Goal: Information Seeking & Learning: Find contact information

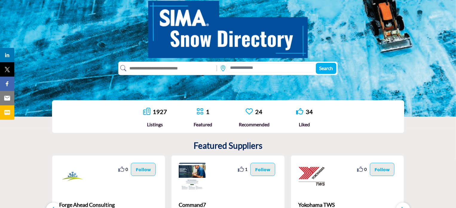
scroll to position [60, 0]
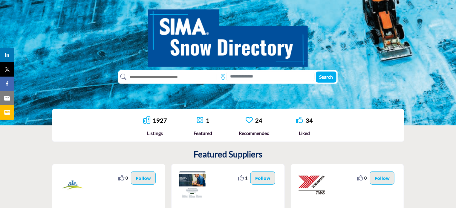
click at [190, 77] on input "text" at bounding box center [170, 77] width 88 height 10
type input "*******"
click at [316, 71] on button "Search" at bounding box center [326, 76] width 21 height 11
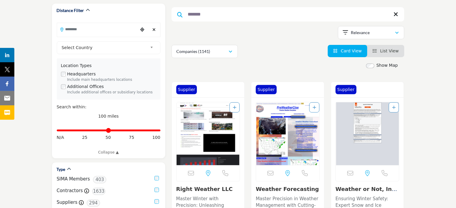
scroll to position [85, 0]
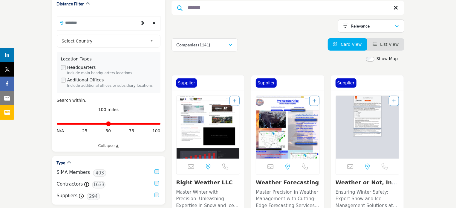
click at [270, 2] on input "*******" at bounding box center [288, 8] width 233 height 14
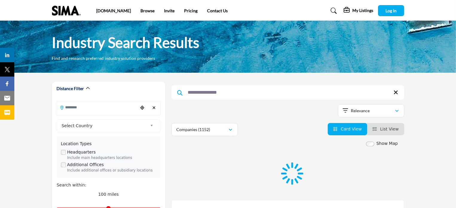
type input "**********"
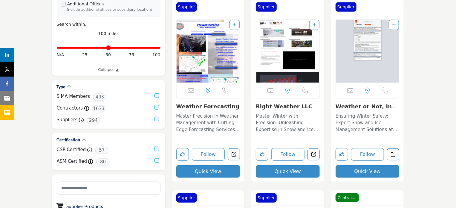
scroll to position [149, 0]
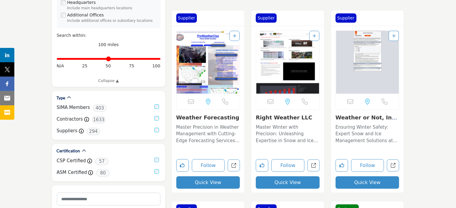
click at [213, 117] on link "Weather Forecasting" at bounding box center [207, 117] width 63 height 6
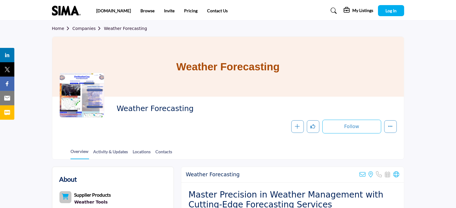
click at [120, 29] on link "Weather Forecasting" at bounding box center [125, 28] width 43 height 5
click at [84, 28] on link "Companies" at bounding box center [88, 28] width 32 height 5
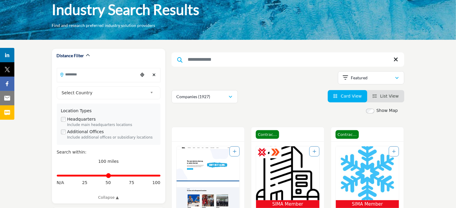
scroll to position [30, 0]
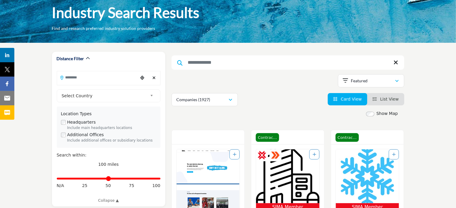
click at [202, 63] on input "Search Keyword" at bounding box center [288, 62] width 233 height 14
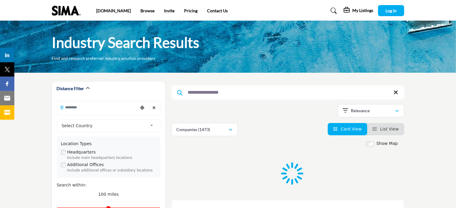
type input "**********"
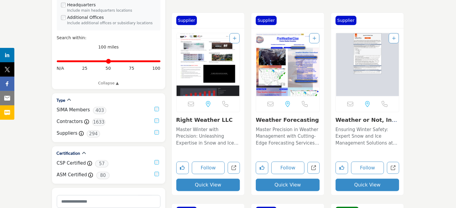
scroll to position [149, 0]
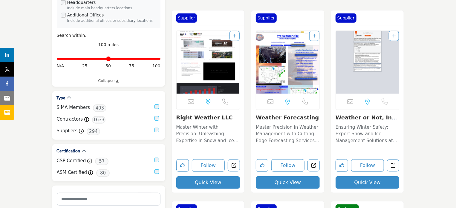
click at [361, 117] on link "Weather or Not, Inc...." at bounding box center [367, 120] width 62 height 13
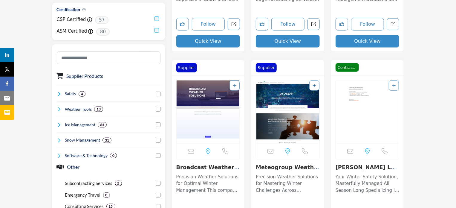
scroll to position [299, 0]
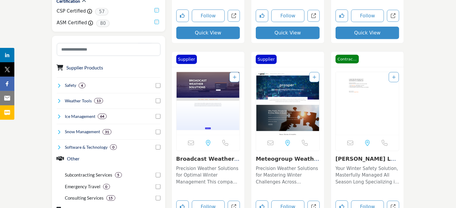
click at [280, 160] on link "Meteogroup Weather S..." at bounding box center [287, 161] width 63 height 13
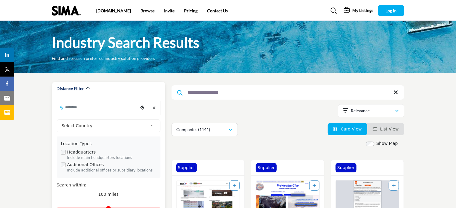
click at [142, 122] on span "Select Country" at bounding box center [105, 125] width 86 height 7
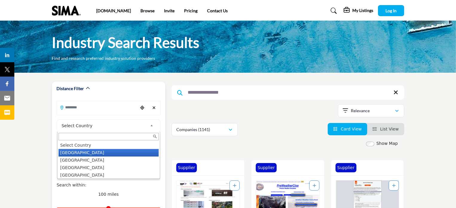
drag, startPoint x: 83, startPoint y: 153, endPoint x: 107, endPoint y: 108, distance: 50.8
click at [83, 153] on li "United States" at bounding box center [109, 152] width 100 height 7
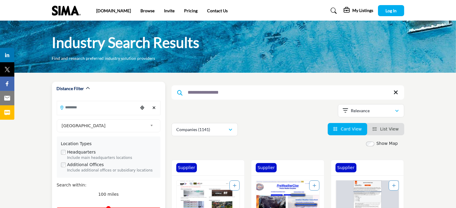
click at [107, 108] on input "Search Location" at bounding box center [97, 107] width 81 height 12
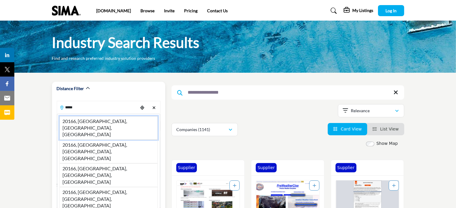
click at [89, 120] on li "20166, Sterling, VA, USA" at bounding box center [108, 128] width 98 height 24
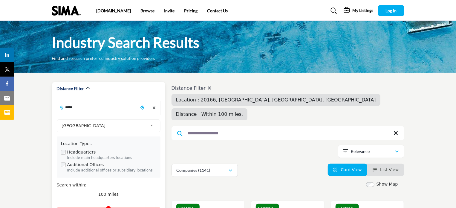
type input "**********"
click at [385, 12] on span "Log In" at bounding box center [390, 10] width 11 height 5
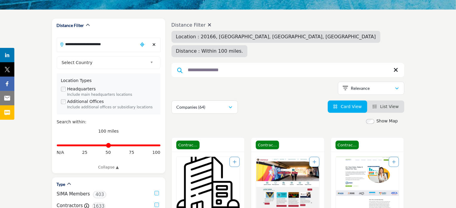
scroll to position [60, 0]
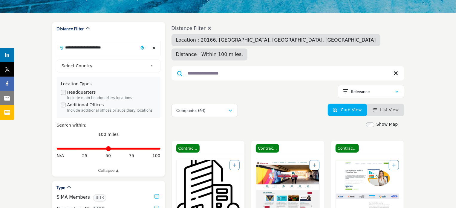
drag, startPoint x: 228, startPoint y: 59, endPoint x: 176, endPoint y: 59, distance: 51.7
click at [176, 66] on input "**********" at bounding box center [288, 73] width 233 height 14
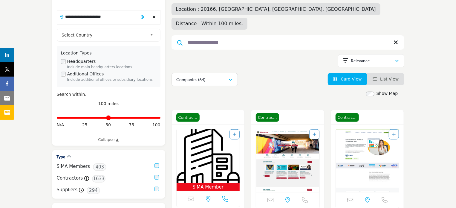
scroll to position [90, 0]
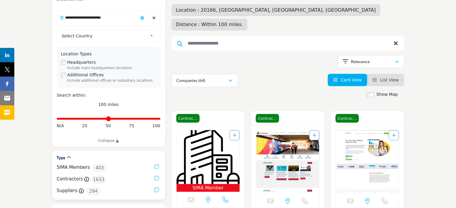
click at [61, 190] on label "Suppliers" at bounding box center [67, 190] width 21 height 7
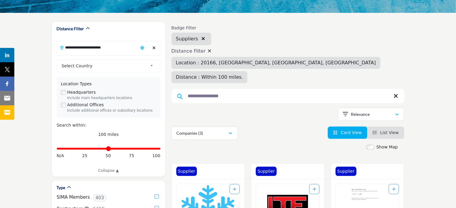
scroll to position [60, 0]
click at [153, 48] on icon "Clear search location" at bounding box center [153, 48] width 3 height 4
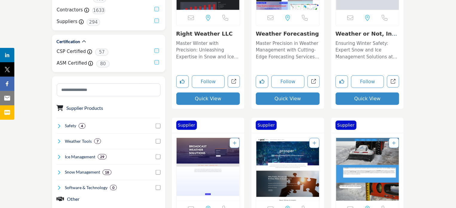
scroll to position [269, 0]
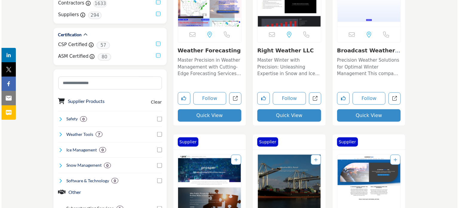
scroll to position [239, 0]
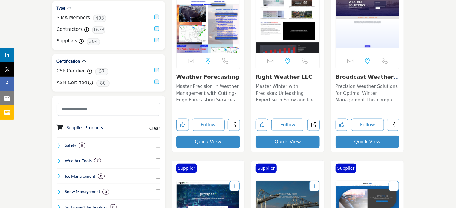
click at [275, 140] on button "Quick View" at bounding box center [288, 141] width 64 height 13
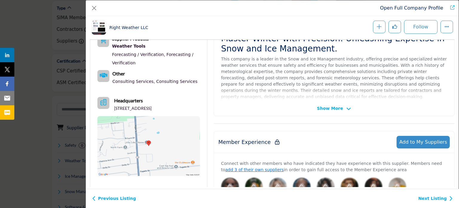
scroll to position [143, 0]
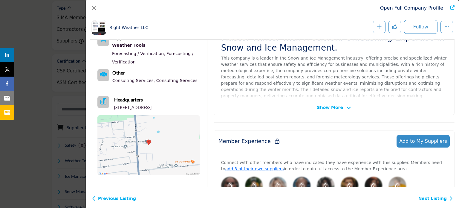
click at [328, 105] on span "Show More" at bounding box center [330, 107] width 26 height 6
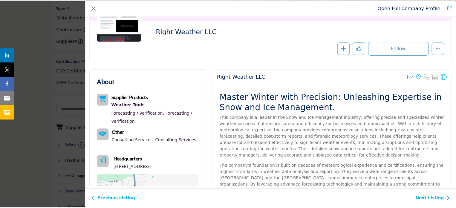
scroll to position [0, 0]
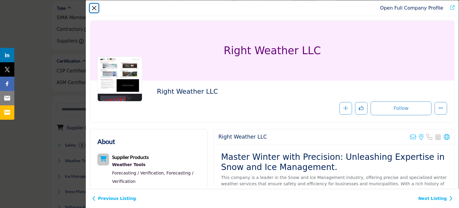
click at [94, 8] on button "Close" at bounding box center [94, 8] width 8 height 8
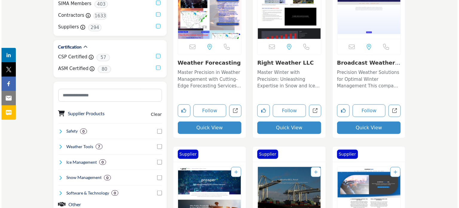
scroll to position [209, 0]
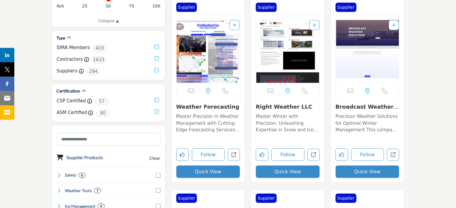
drag, startPoint x: 361, startPoint y: 170, endPoint x: 336, endPoint y: 122, distance: 54.4
click at [361, 170] on button "Quick View" at bounding box center [368, 171] width 64 height 13
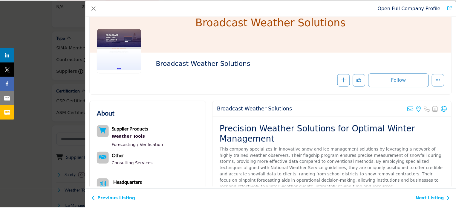
scroll to position [0, 0]
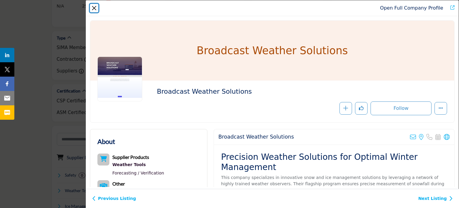
click at [95, 8] on button "Close" at bounding box center [94, 8] width 8 height 8
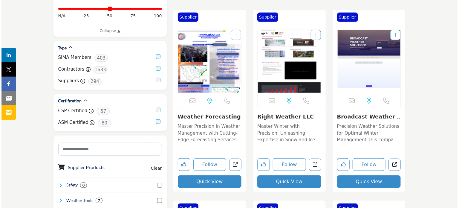
scroll to position [209, 0]
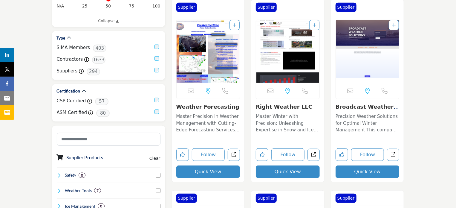
click at [212, 172] on button "Quick View" at bounding box center [208, 171] width 64 height 13
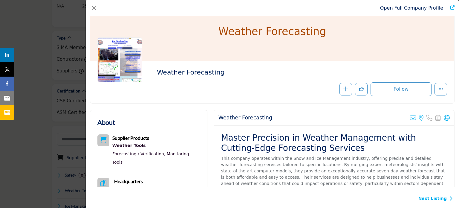
scroll to position [0, 0]
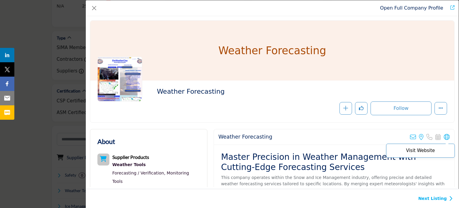
click at [444, 135] on icon "Company Data Modal" at bounding box center [447, 137] width 6 height 6
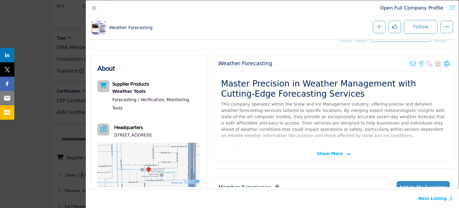
scroll to position [90, 0]
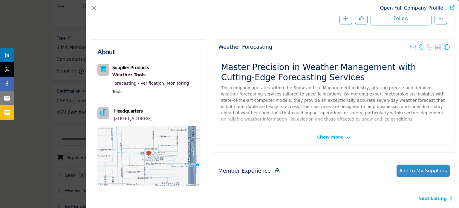
click at [115, 72] on div "Weather Tools" at bounding box center [156, 75] width 88 height 8
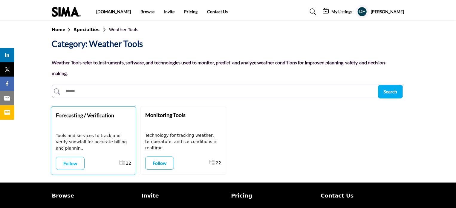
click at [87, 114] on b "Forecasting / Verification" at bounding box center [85, 115] width 58 height 7
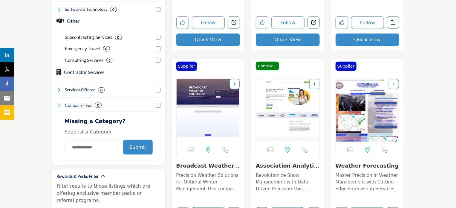
scroll to position [329, 0]
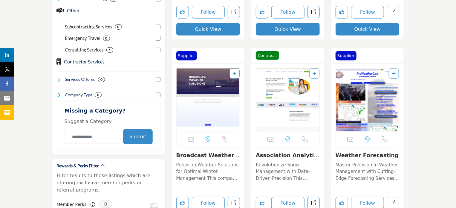
click at [198, 155] on link "Broadcast Weather So..." at bounding box center [207, 158] width 63 height 13
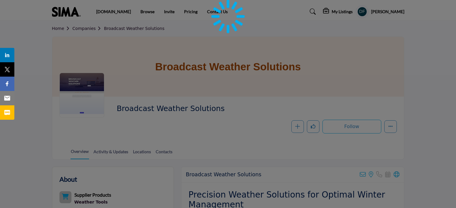
scroll to position [90, 0]
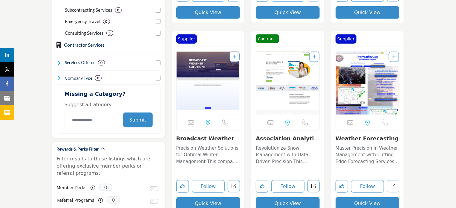
scroll to position [350, 0]
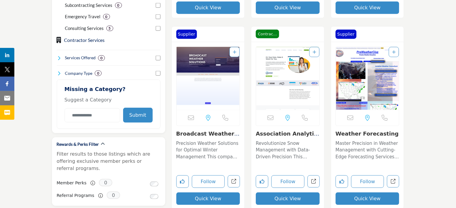
click at [356, 134] on link "Weather Forecasting" at bounding box center [367, 133] width 63 height 6
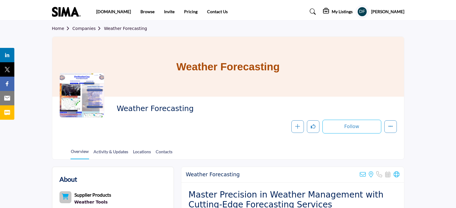
scroll to position [60, 0]
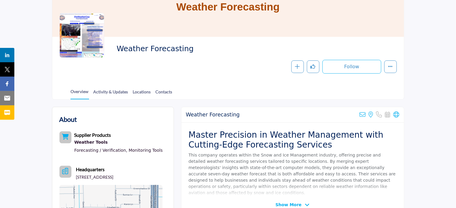
click at [87, 32] on div at bounding box center [81, 35] width 45 height 45
click at [150, 90] on link "Locations" at bounding box center [142, 93] width 19 height 10
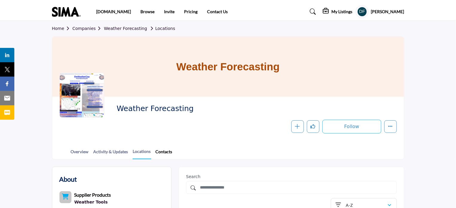
click at [162, 152] on link "Contacts" at bounding box center [163, 153] width 17 height 10
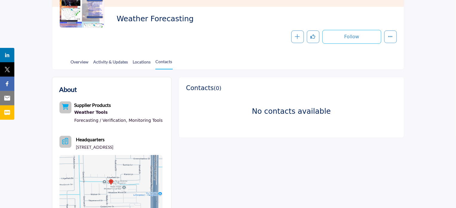
scroll to position [90, 0]
drag, startPoint x: 77, startPoint y: 147, endPoint x: 165, endPoint y: 148, distance: 88.4
click at [165, 148] on div "About Supplier Products Weather Tools Forecasting / Verification," at bounding box center [111, 150] width 119 height 146
